Goal: Information Seeking & Learning: Compare options

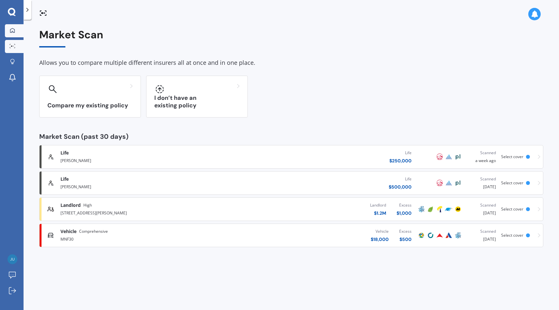
click at [14, 31] on icon at bounding box center [12, 30] width 5 height 5
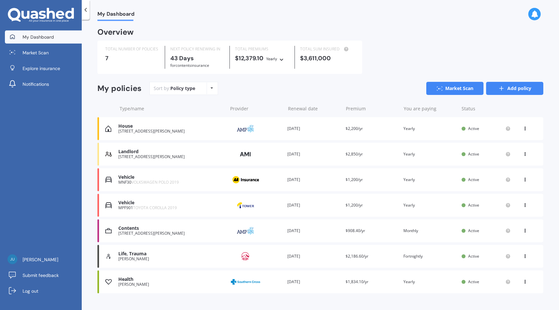
click at [519, 86] on link "Add policy" at bounding box center [514, 88] width 57 height 13
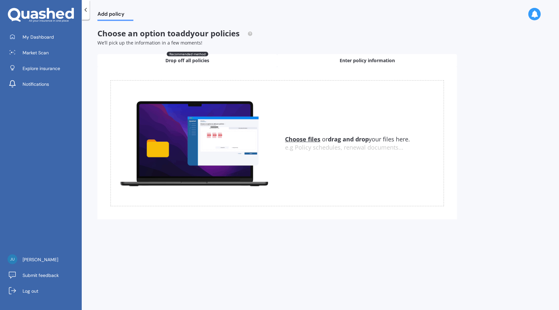
click at [395, 64] on div "Enter policy information" at bounding box center [367, 60] width 180 height 13
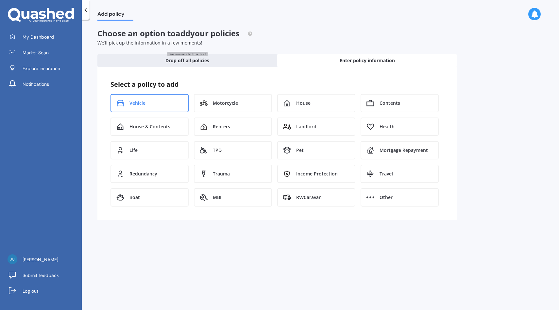
click at [167, 109] on div "Vehicle" at bounding box center [150, 103] width 78 height 18
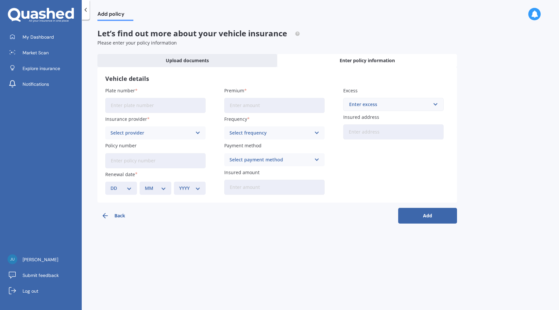
click at [170, 111] on input "Plate number" at bounding box center [155, 105] width 100 height 15
type input "CAR123"
click at [170, 139] on div "Select provider AA AMI AMP ANZ ASB Aioi Nissay Dowa Ando Assurant Autosure BNZ …" at bounding box center [155, 132] width 100 height 13
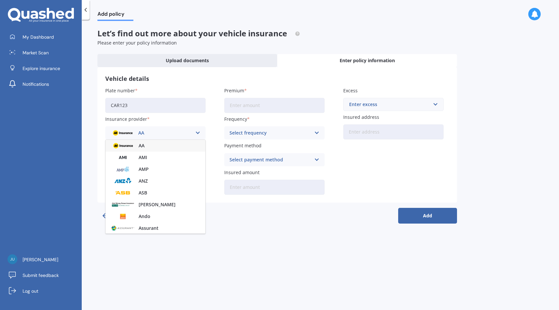
click at [163, 146] on div "AA" at bounding box center [156, 146] width 100 height 12
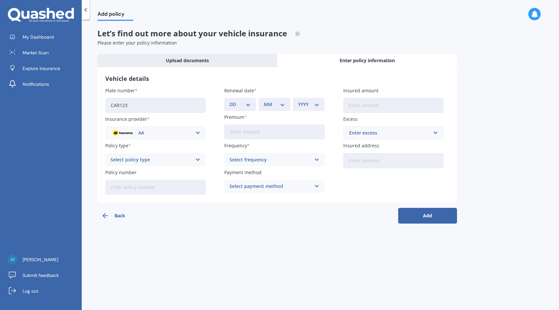
click at [166, 158] on div "Select policy type" at bounding box center [151, 159] width 81 height 7
click at [158, 171] on div "Comprehensive" at bounding box center [156, 172] width 100 height 12
click at [59, 31] on link "My Dashboard" at bounding box center [43, 36] width 77 height 13
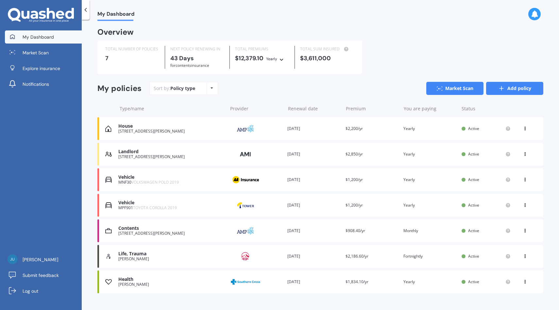
click at [518, 87] on link "Add policy" at bounding box center [514, 88] width 57 height 13
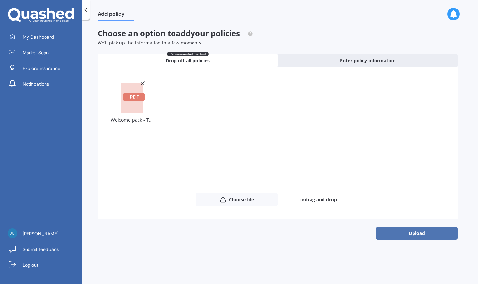
click at [410, 234] on button "Upload" at bounding box center [417, 233] width 82 height 12
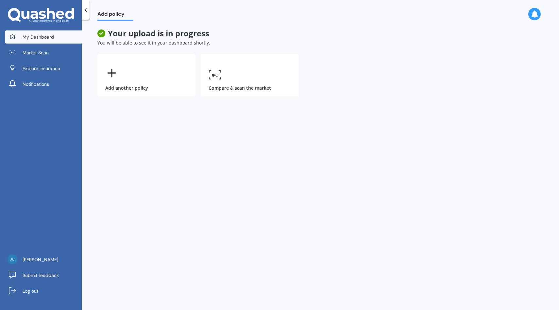
click at [65, 36] on link "My Dashboard" at bounding box center [43, 36] width 77 height 13
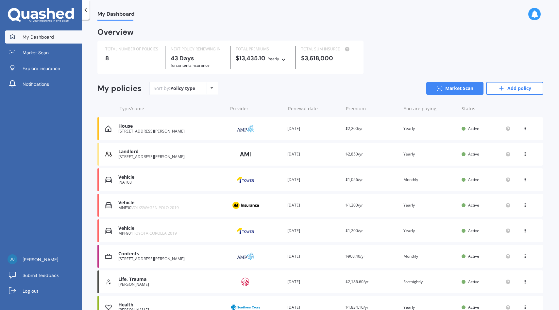
click at [264, 184] on div "Provider" at bounding box center [255, 179] width 53 height 12
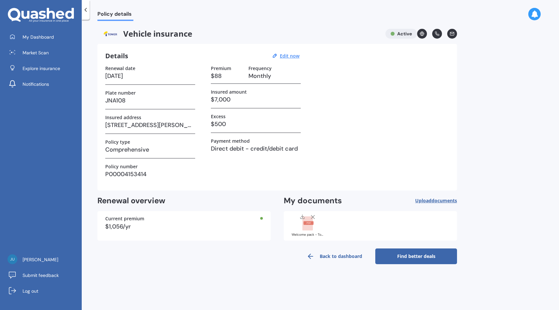
click at [312, 230] on rect at bounding box center [308, 223] width 10 height 14
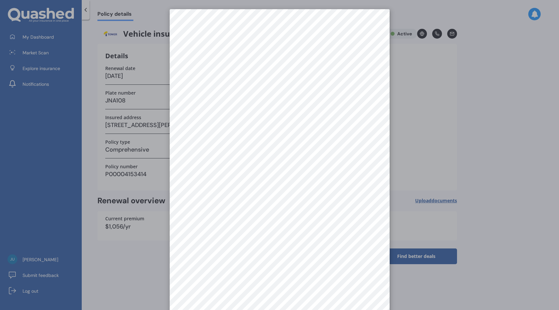
click at [434, 121] on div at bounding box center [279, 155] width 559 height 310
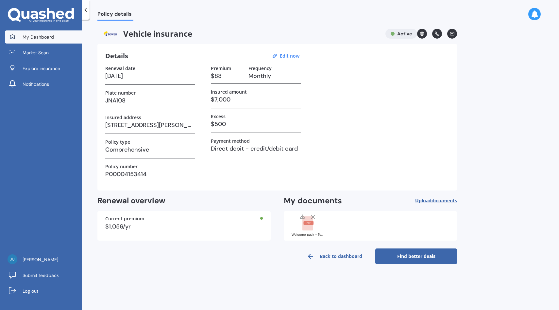
click at [60, 40] on link "My Dashboard" at bounding box center [43, 36] width 77 height 13
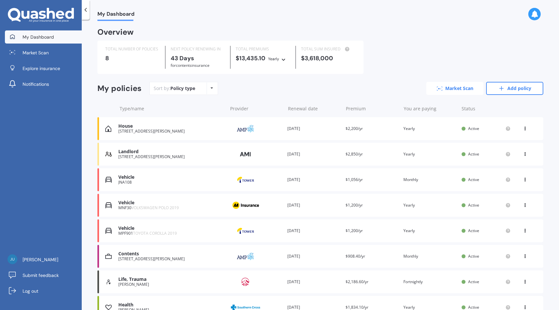
click at [449, 91] on link "Market Scan" at bounding box center [455, 88] width 57 height 13
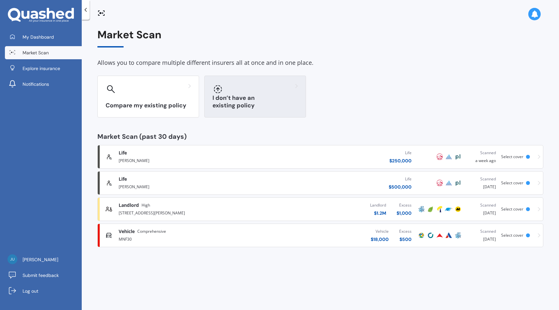
click at [279, 106] on h3 "I don’t have an existing policy" at bounding box center [255, 101] width 85 height 15
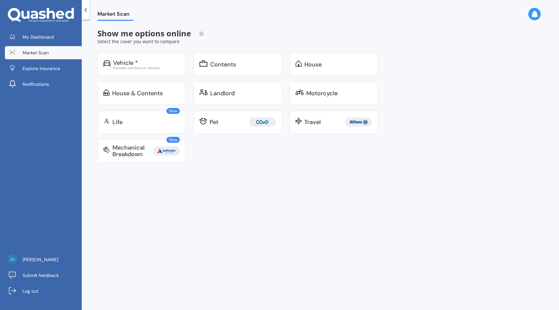
click at [67, 53] on link "Market Scan" at bounding box center [43, 52] width 77 height 13
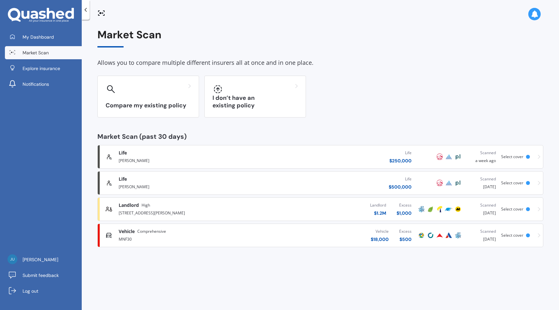
click at [245, 241] on div "MNF30" at bounding box center [190, 239] width 143 height 8
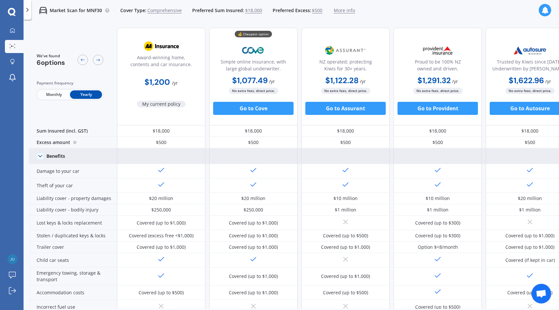
scroll to position [0, 111]
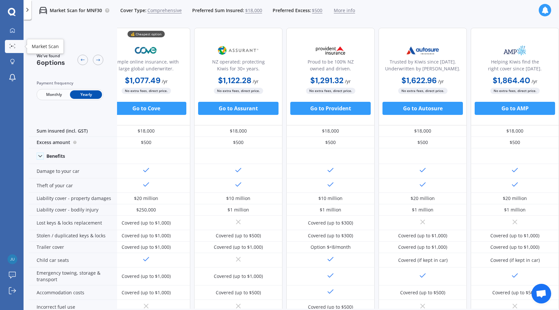
click at [16, 48] on div at bounding box center [13, 46] width 10 height 5
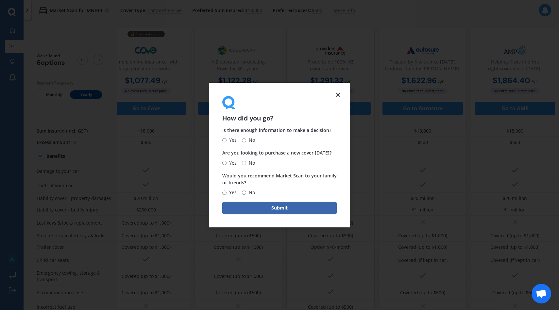
click at [341, 96] on icon at bounding box center [338, 95] width 8 height 8
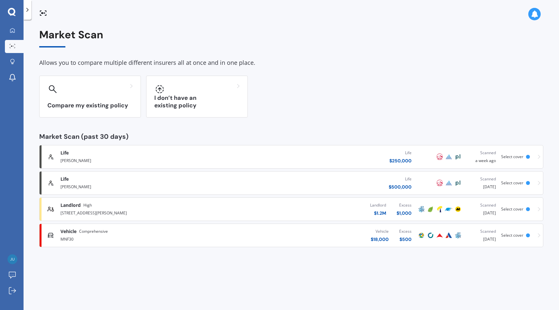
click at [273, 207] on div "Landlord $ 1.2M Excess $ 1,000" at bounding box center [324, 209] width 185 height 20
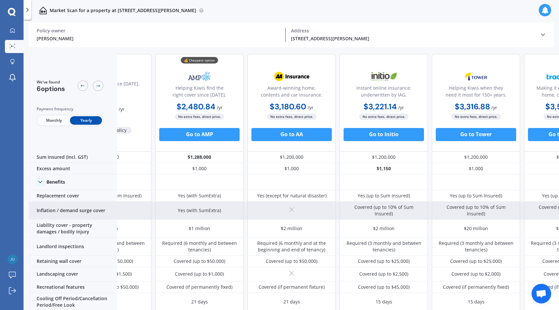
scroll to position [0, 28]
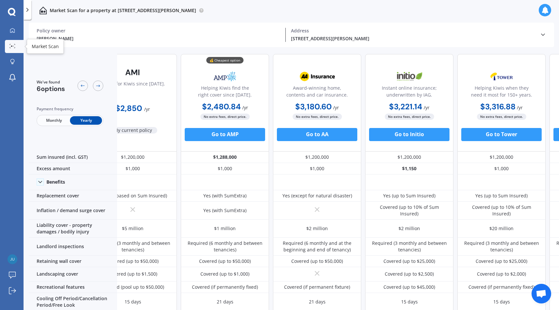
click at [16, 50] on link "Market Scan" at bounding box center [14, 46] width 19 height 13
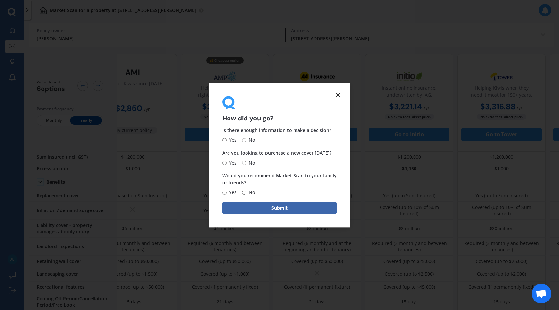
click at [341, 96] on icon at bounding box center [338, 95] width 8 height 8
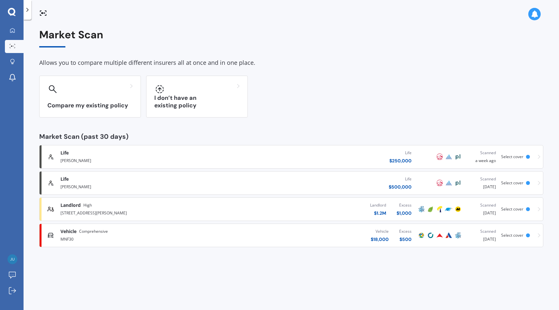
click at [303, 164] on div "Life $ 250,000" at bounding box center [324, 157] width 185 height 20
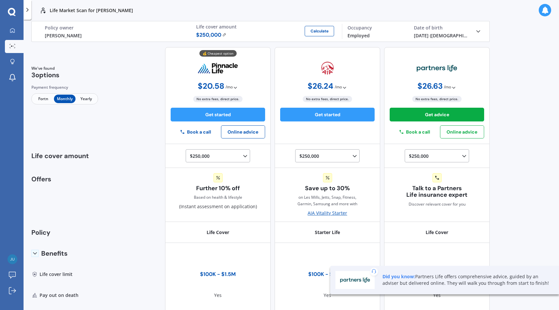
click at [28, 12] on icon at bounding box center [27, 10] width 7 height 7
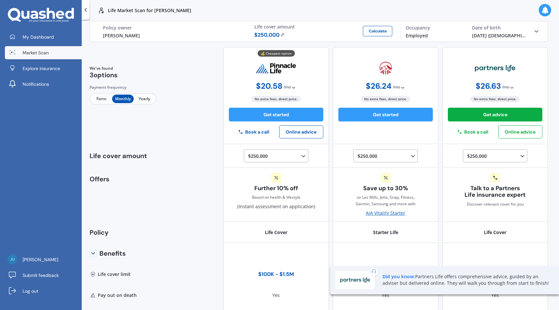
click at [66, 49] on link "Market Scan" at bounding box center [43, 52] width 77 height 13
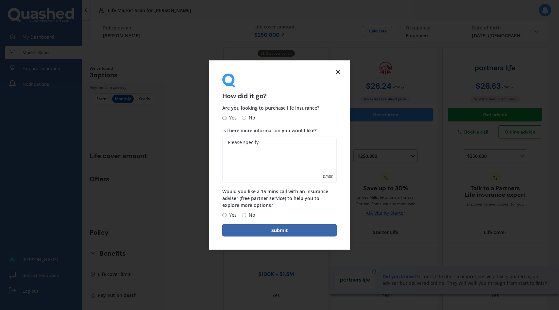
click at [339, 71] on icon at bounding box center [338, 72] width 8 height 8
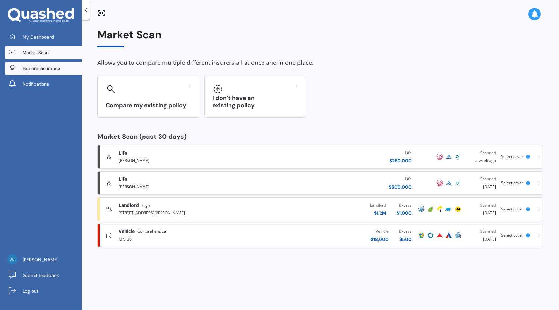
click at [63, 68] on link "Explore insurance" at bounding box center [43, 68] width 77 height 13
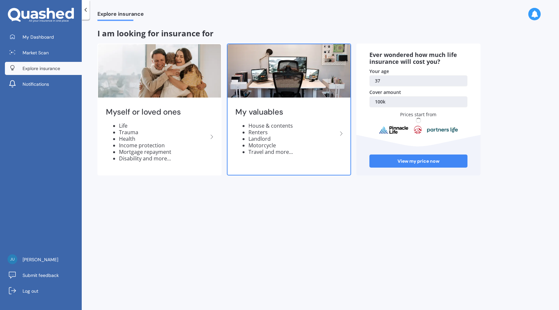
click at [285, 114] on h2 "My valuables" at bounding box center [287, 112] width 102 height 10
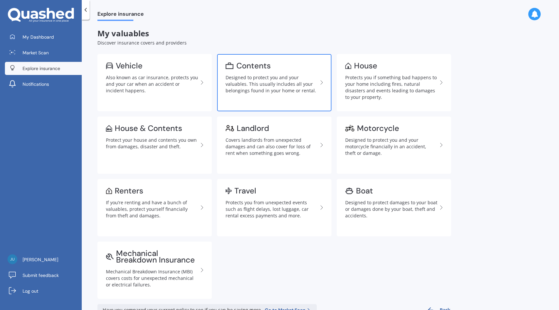
click at [298, 67] on div "Contents" at bounding box center [272, 65] width 92 height 7
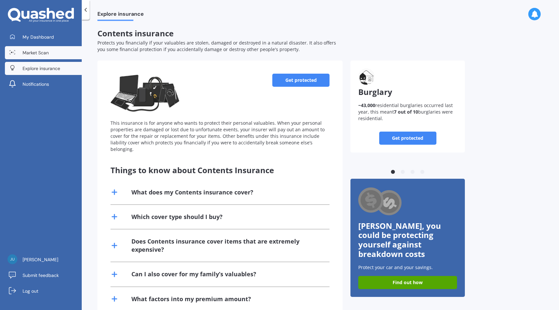
click at [55, 56] on link "Market Scan" at bounding box center [43, 52] width 77 height 13
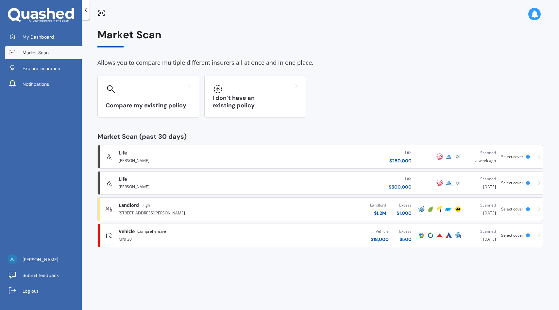
click at [46, 51] on span "Market Scan" at bounding box center [36, 52] width 26 height 7
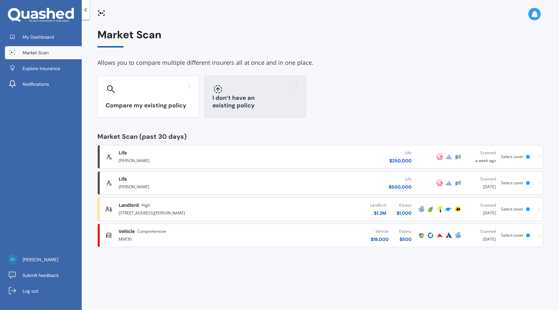
click at [255, 98] on div "I don’t have an existing policy" at bounding box center [255, 97] width 102 height 42
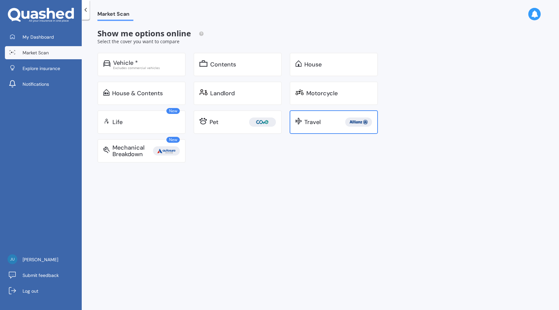
click at [323, 124] on div "Travel" at bounding box center [339, 121] width 68 height 9
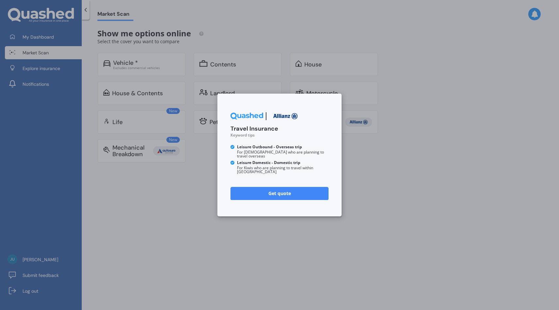
click at [358, 176] on div "Travel Insurance Keyword tips Leisure Outbound - Overseas trip For Kiwis who ar…" at bounding box center [279, 155] width 559 height 310
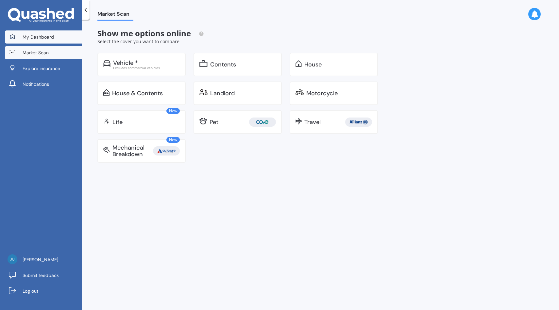
click at [57, 35] on link "My Dashboard" at bounding box center [43, 36] width 77 height 13
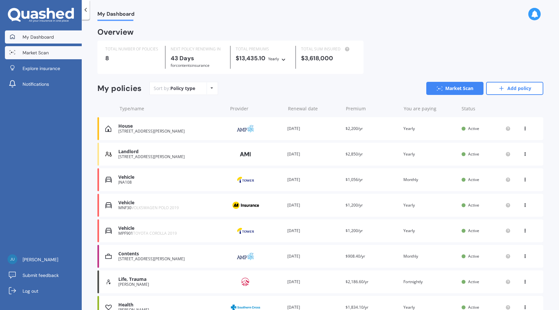
click at [59, 49] on link "Market Scan" at bounding box center [43, 52] width 77 height 13
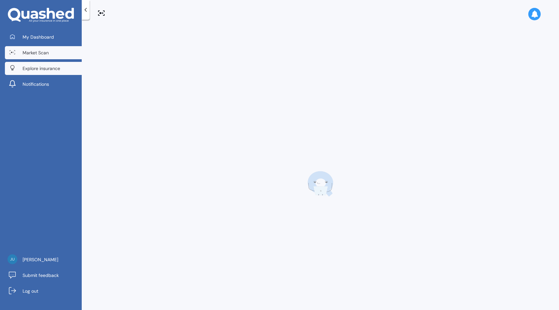
click at [53, 66] on span "Explore insurance" at bounding box center [42, 68] width 38 height 7
click at [57, 54] on link "Market Scan" at bounding box center [43, 52] width 77 height 13
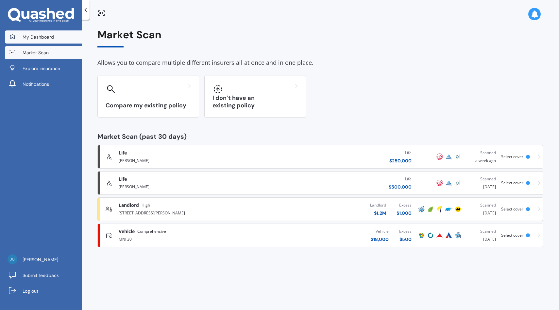
click at [59, 40] on link "My Dashboard" at bounding box center [43, 36] width 77 height 13
